Goal: Navigation & Orientation: Find specific page/section

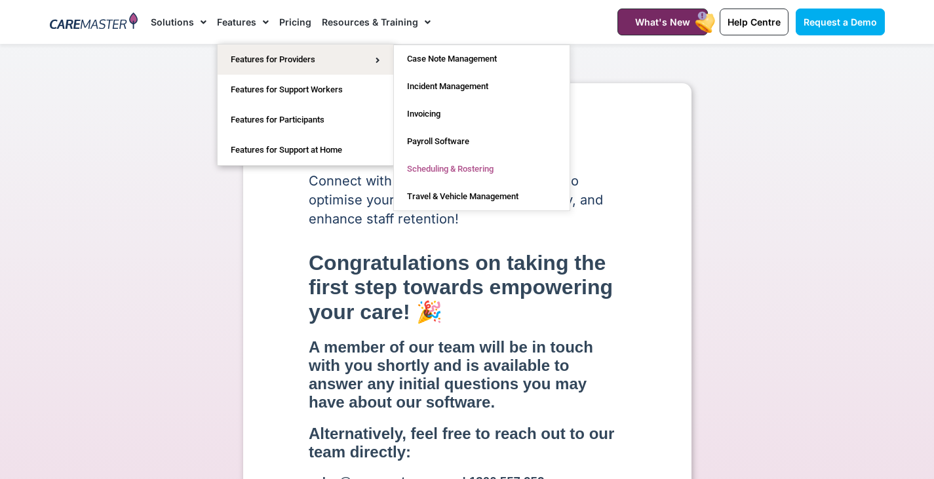
click at [447, 166] on link "Scheduling & Rostering" at bounding box center [482, 169] width 176 height 28
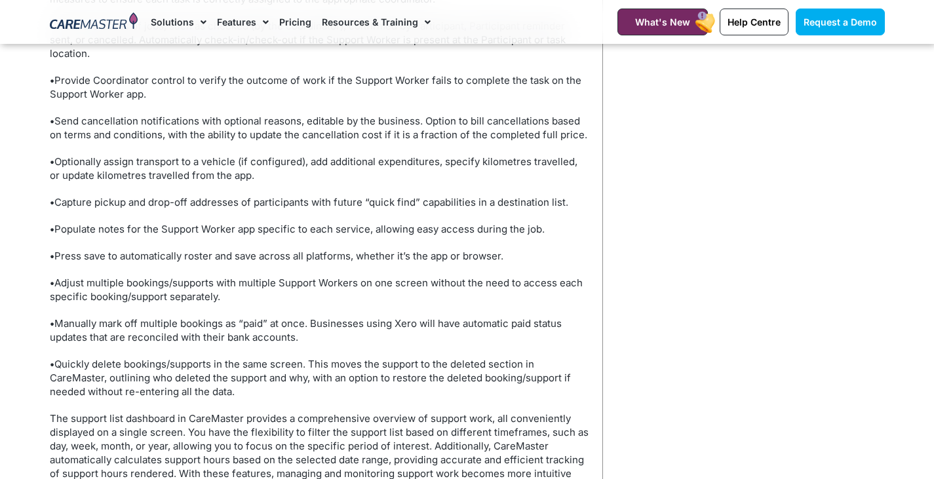
scroll to position [1398, 0]
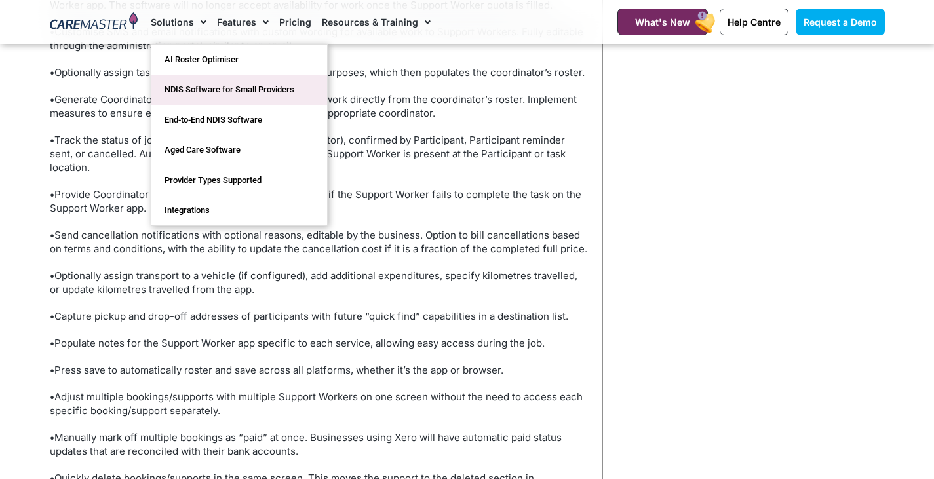
click at [267, 89] on link "NDIS Software for Small Providers" at bounding box center [239, 90] width 176 height 30
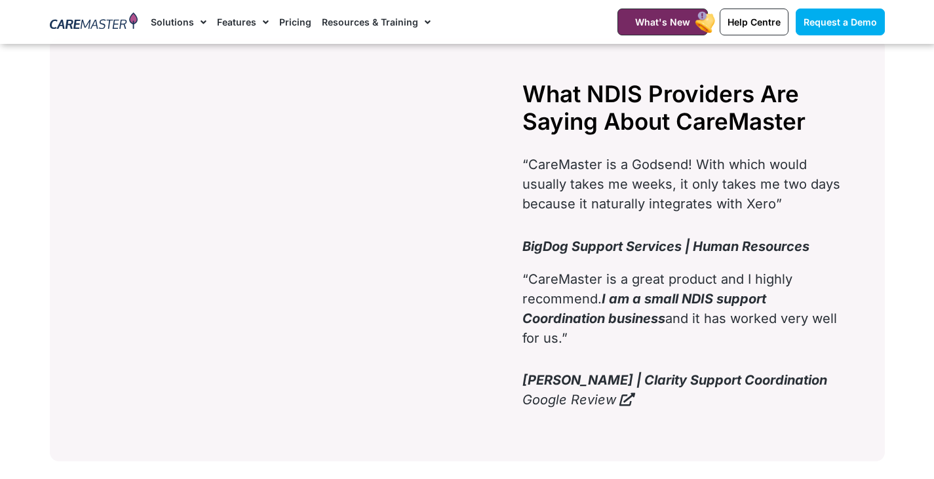
scroll to position [3697, 0]
